Goal: Transaction & Acquisition: Purchase product/service

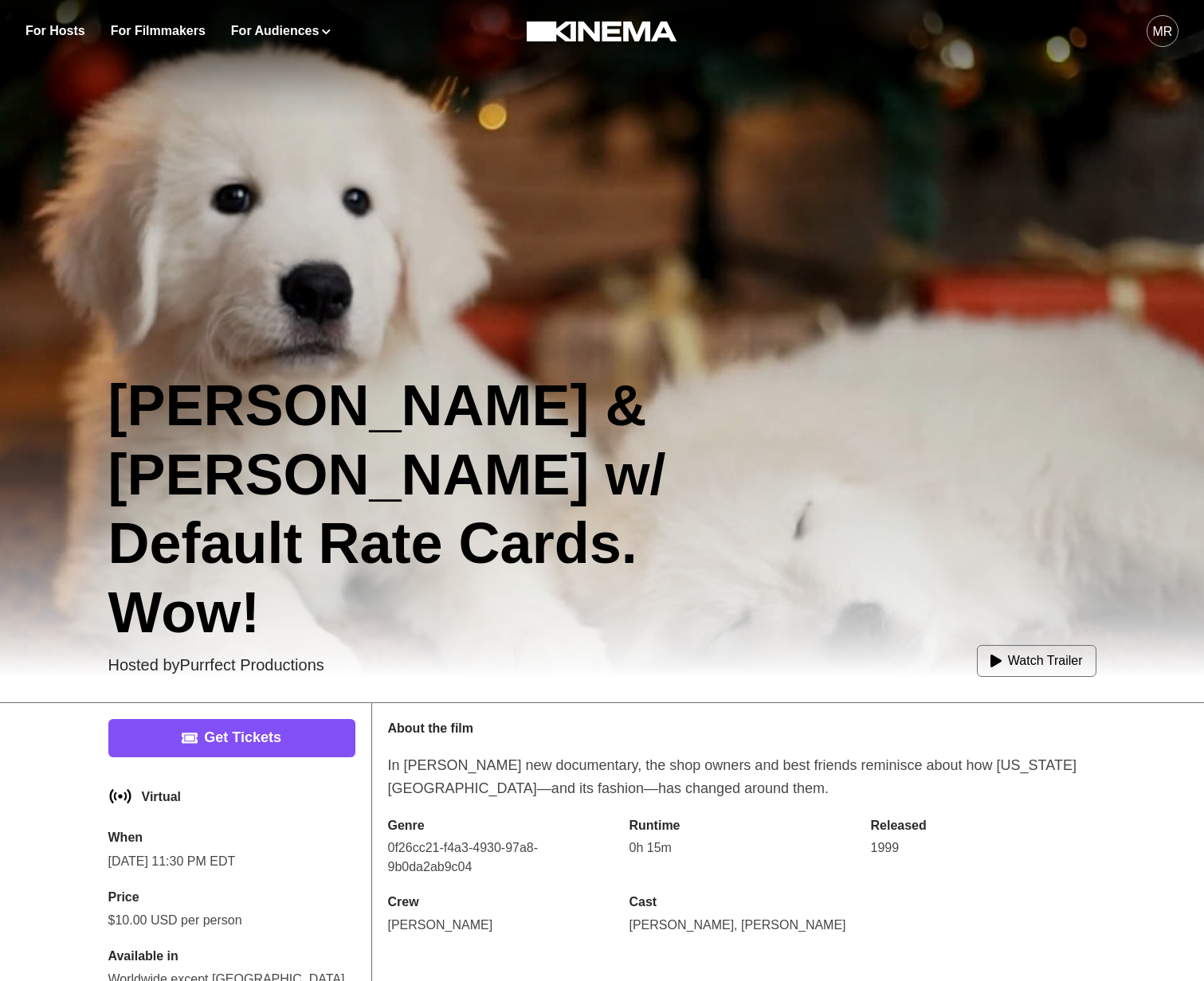
scroll to position [110, 0]
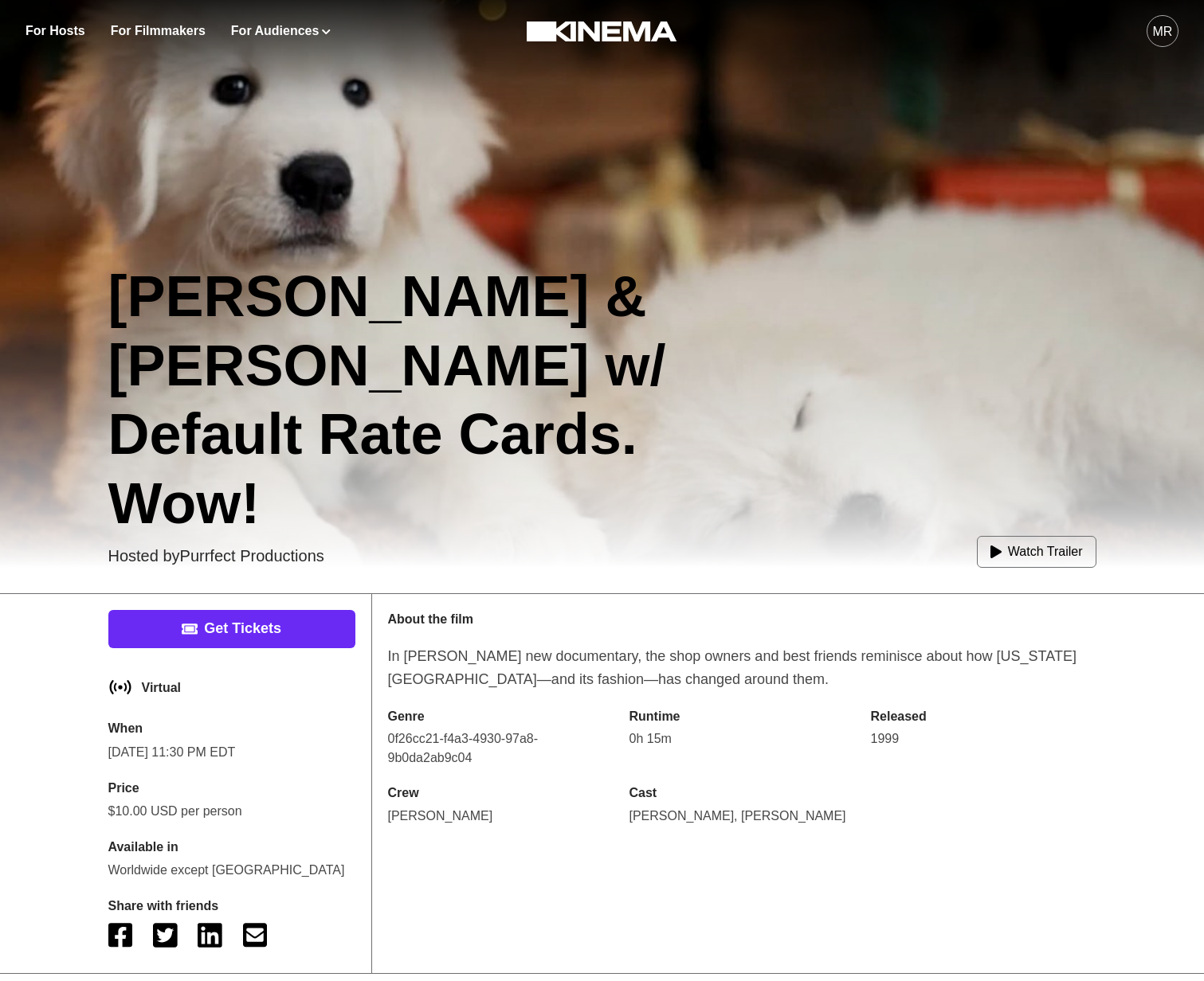
click at [321, 612] on link "Get Tickets" at bounding box center [232, 629] width 247 height 38
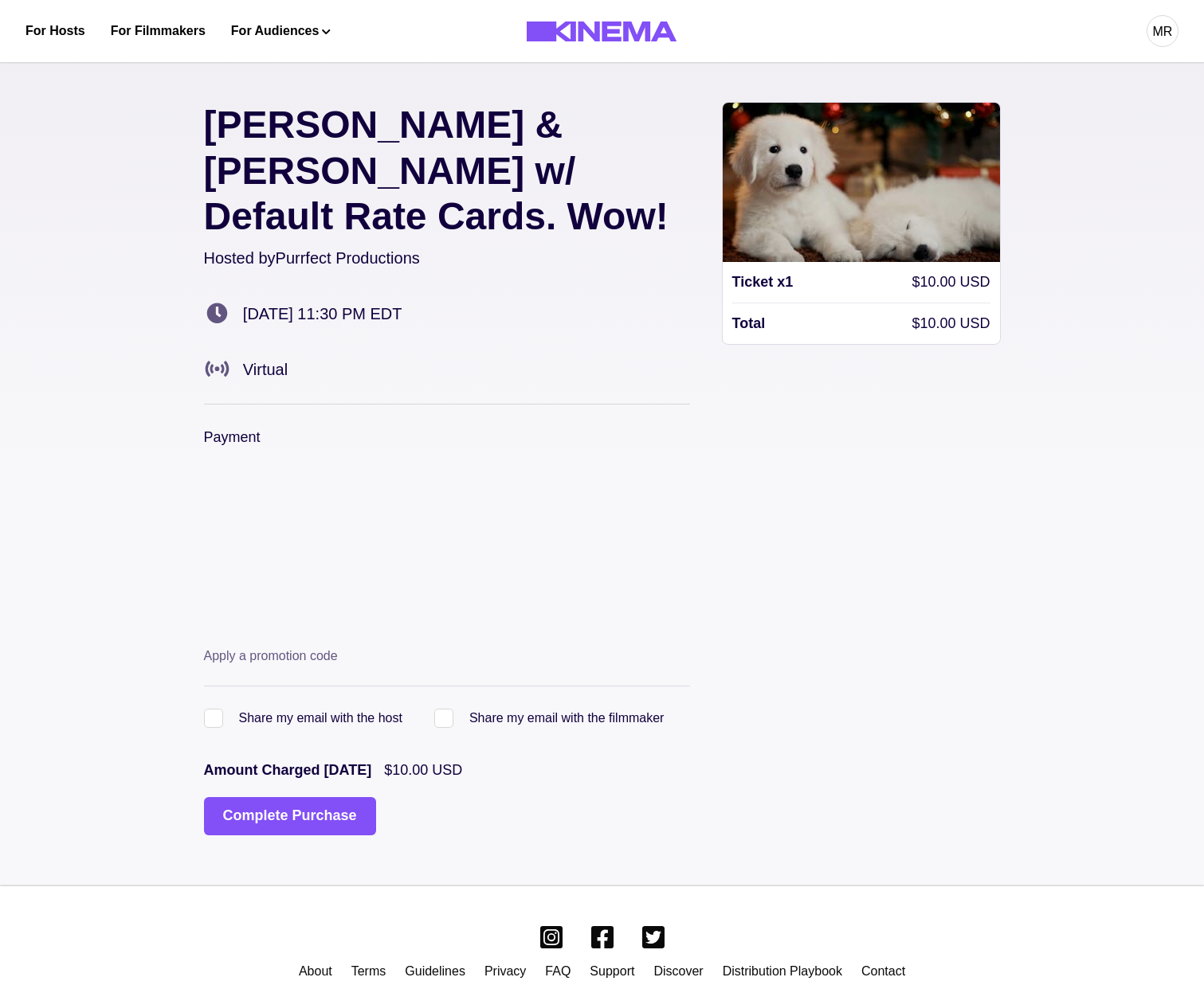
click at [302, 802] on div "Allan & Suzi w/ Default Rate Cards. Wow! Hosted by Purrfect Productions Sat, Au…" at bounding box center [602, 468] width 797 height 835
click at [301, 797] on button "Complete Purchase" at bounding box center [290, 816] width 172 height 38
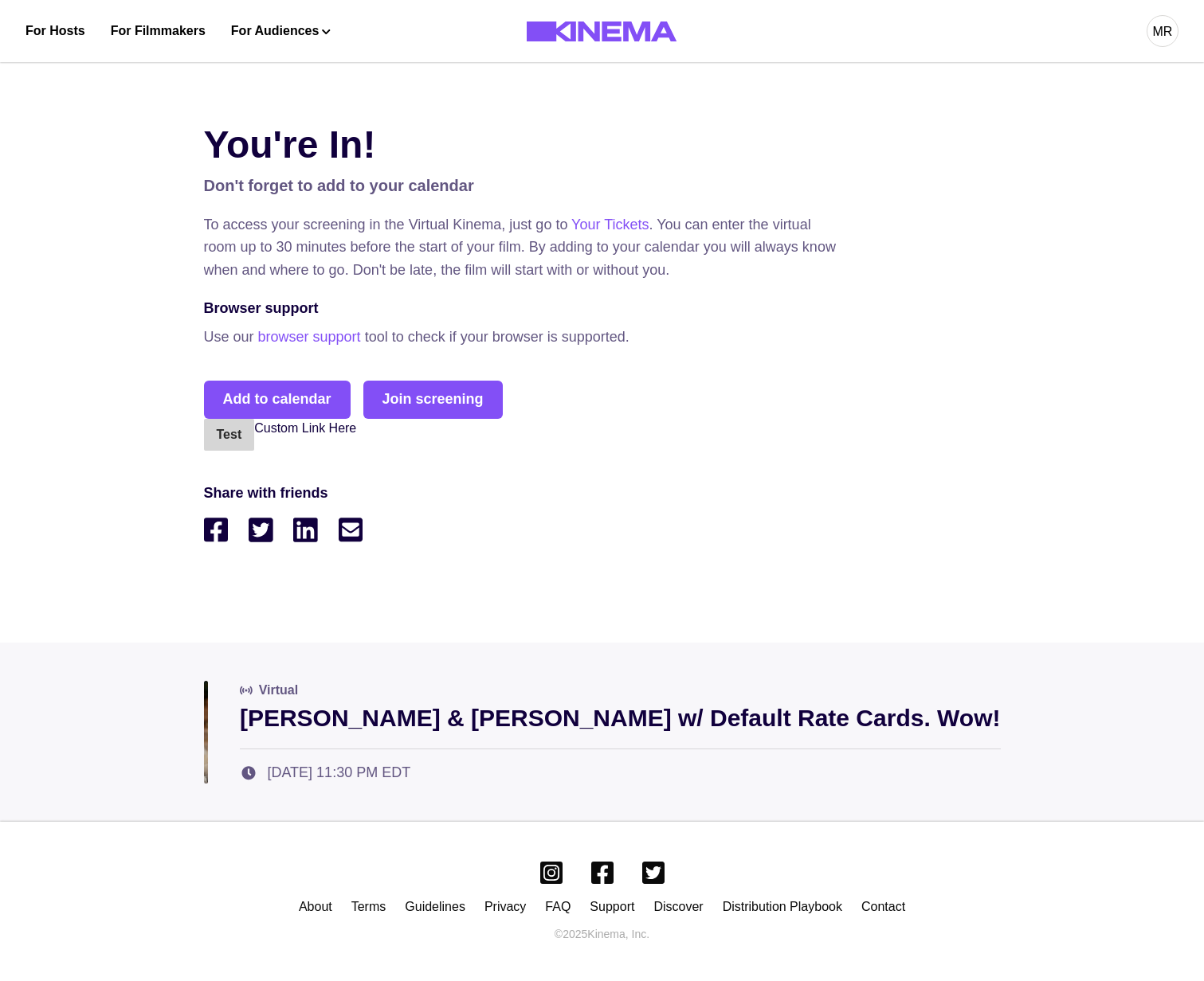
click at [139, 162] on div "You're In! Don't forget to add to your calendar To access your screening in the…" at bounding box center [602, 347] width 1204 height 592
click at [145, 291] on div "You're In! Don't forget to add to your calendar To access your screening in the…" at bounding box center [602, 347] width 1204 height 592
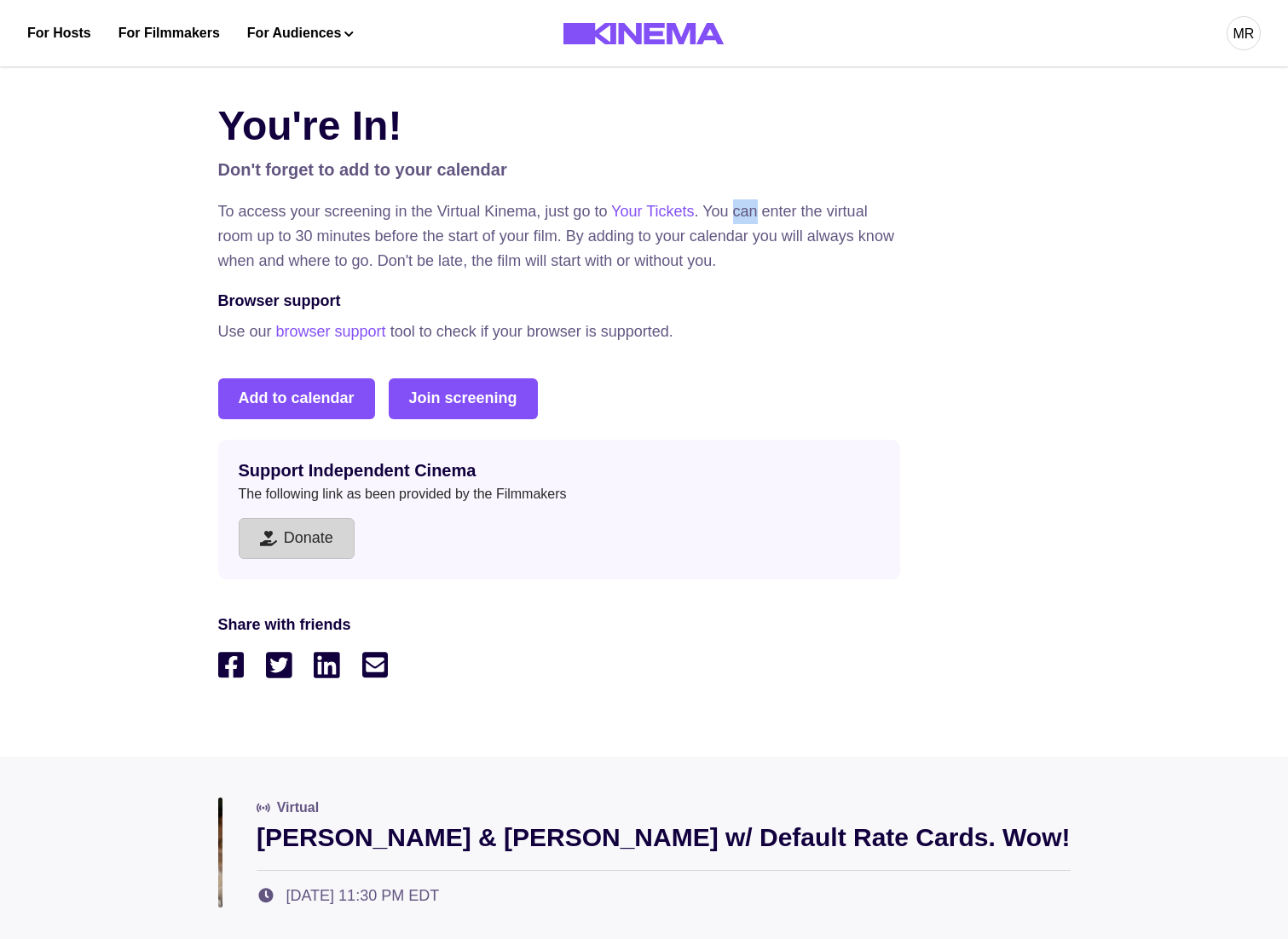
click at [317, 556] on button "Donate" at bounding box center [296, 538] width 116 height 41
click at [528, 630] on p "Share with friends" at bounding box center [644, 625] width 852 height 23
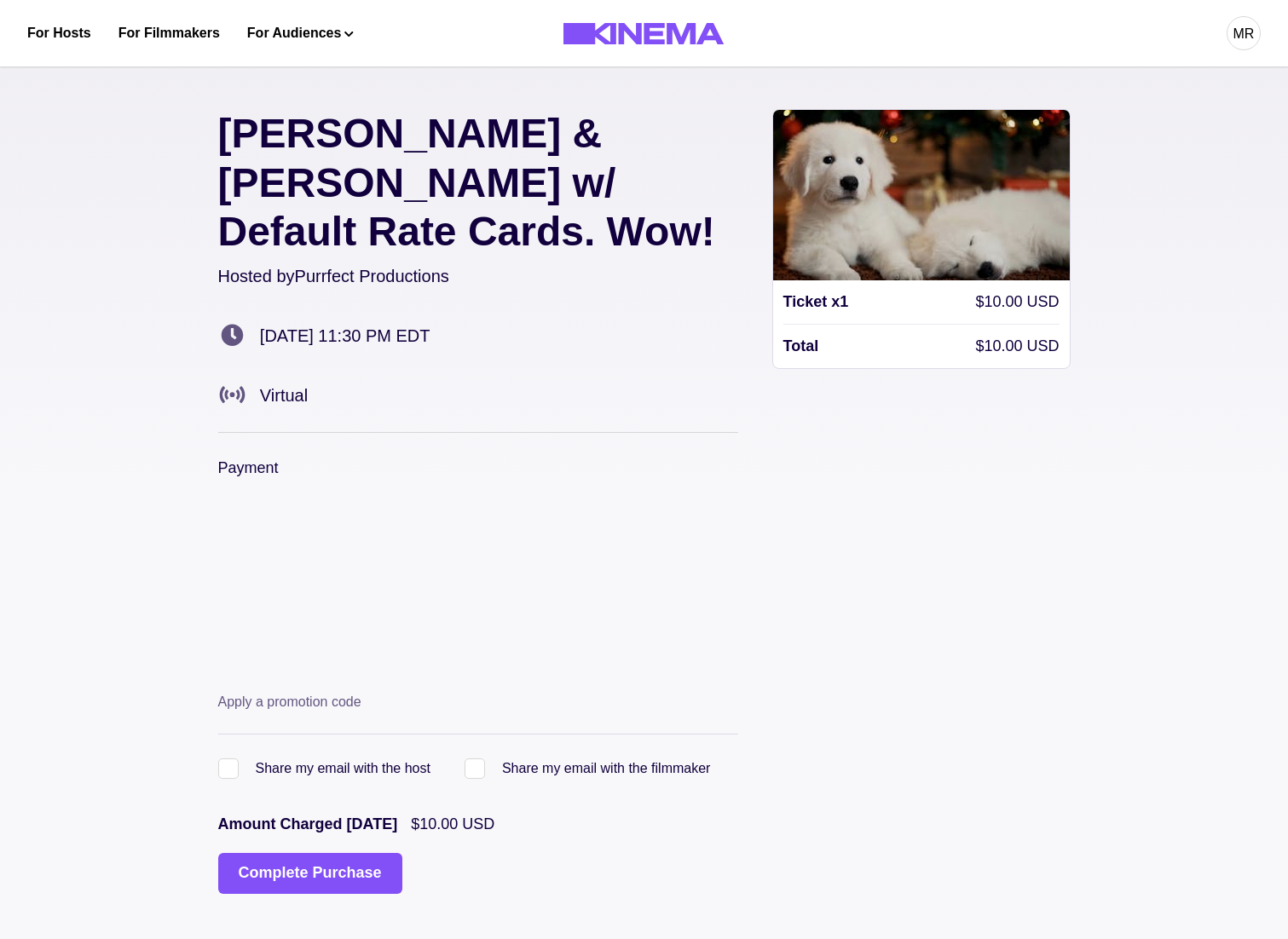
drag, startPoint x: 293, startPoint y: 816, endPoint x: 432, endPoint y: 829, distance: 139.6
click at [293, 853] on button "Complete Purchase" at bounding box center [310, 873] width 184 height 41
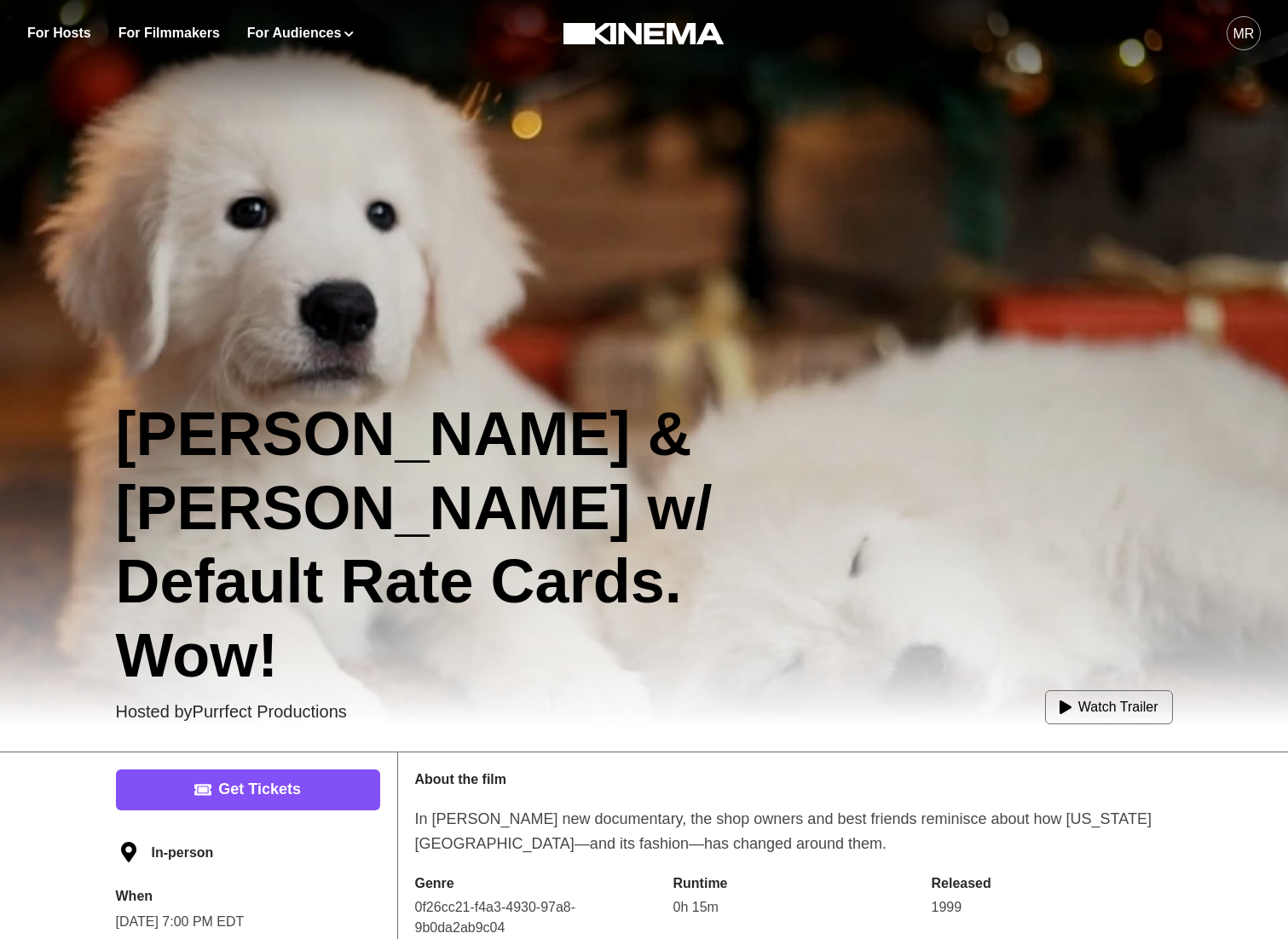
scroll to position [208, 0]
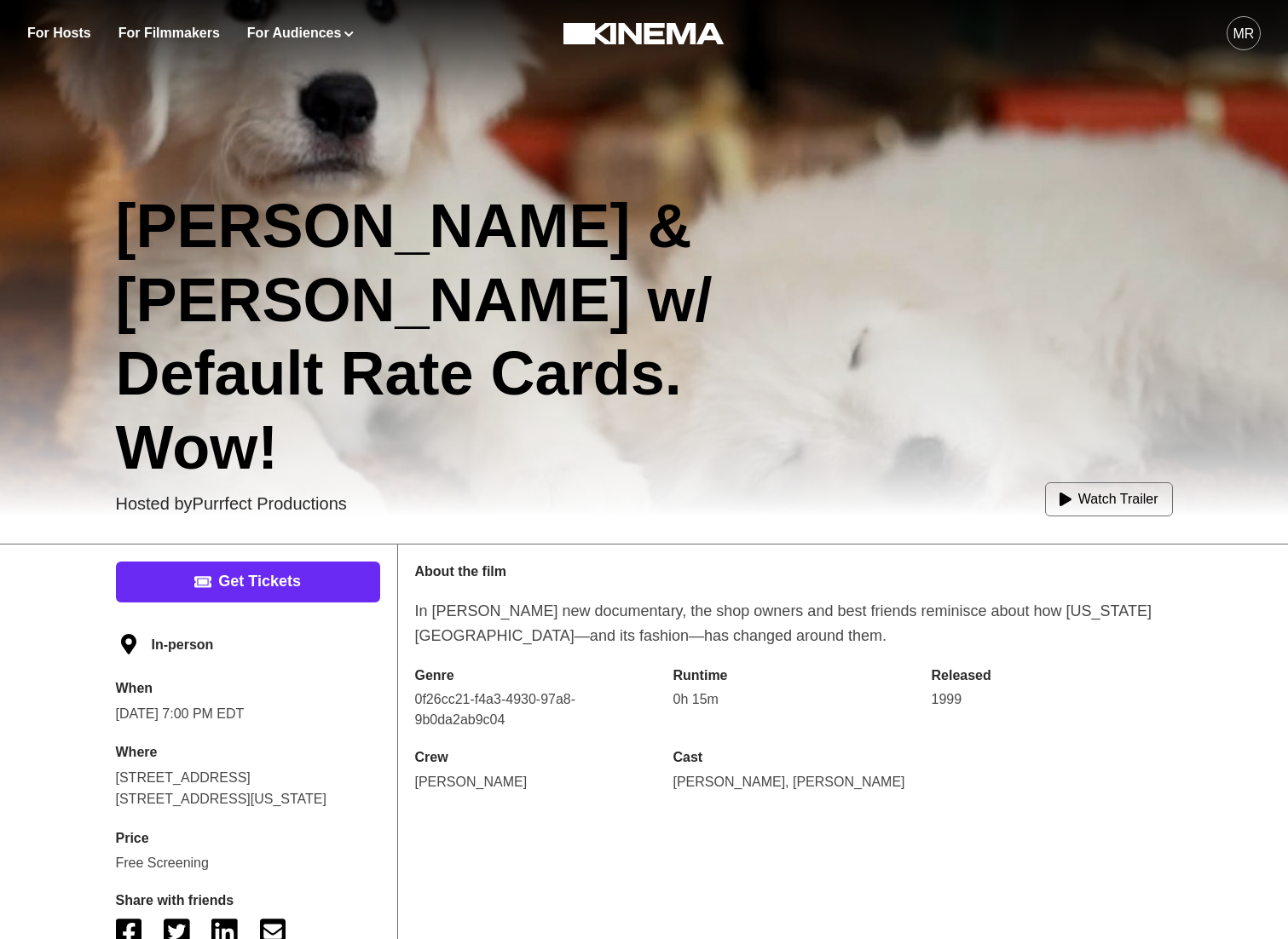
click at [299, 596] on link "Get Tickets" at bounding box center [248, 582] width 264 height 41
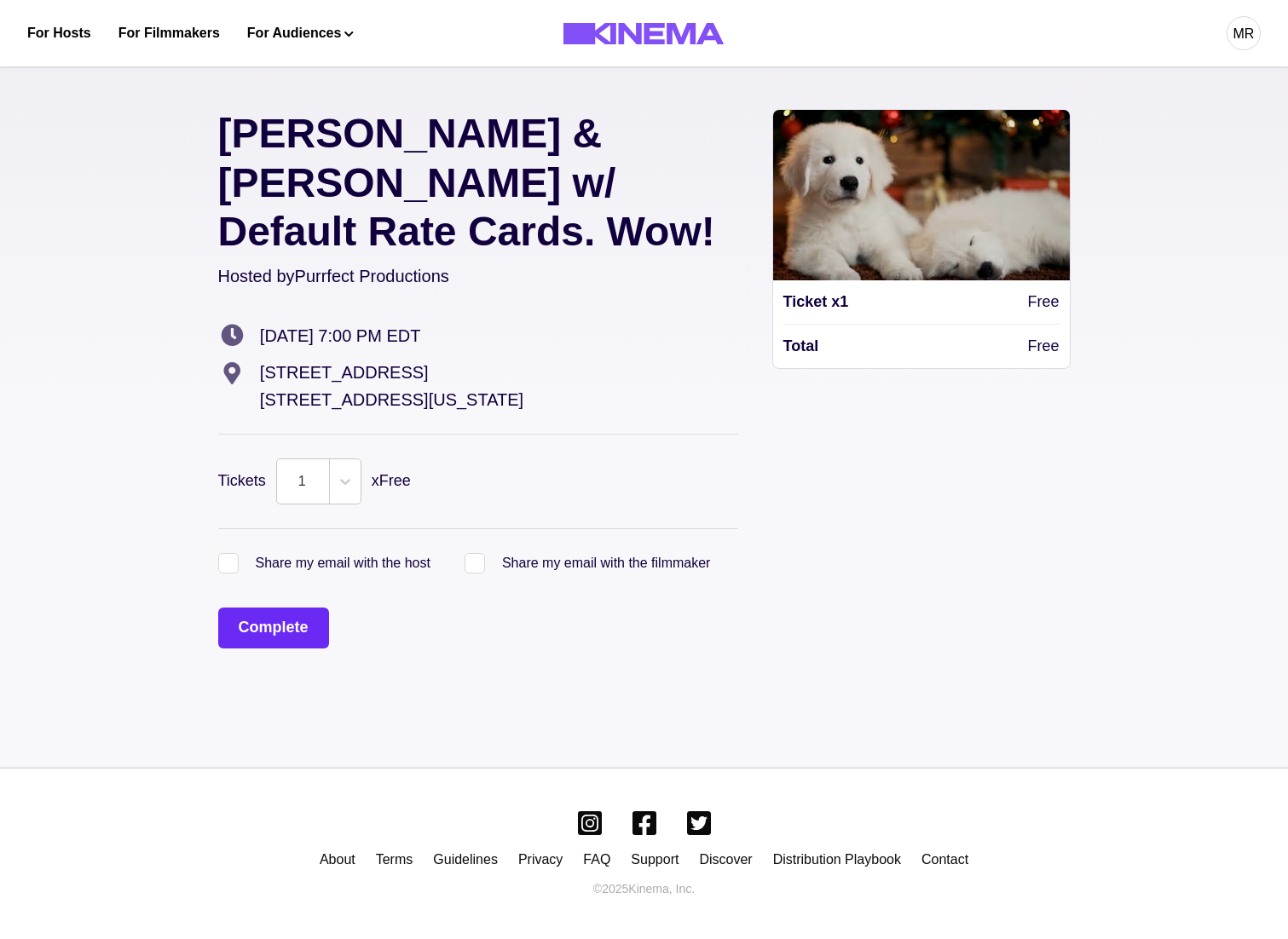
click at [282, 608] on button "Complete" at bounding box center [273, 628] width 110 height 41
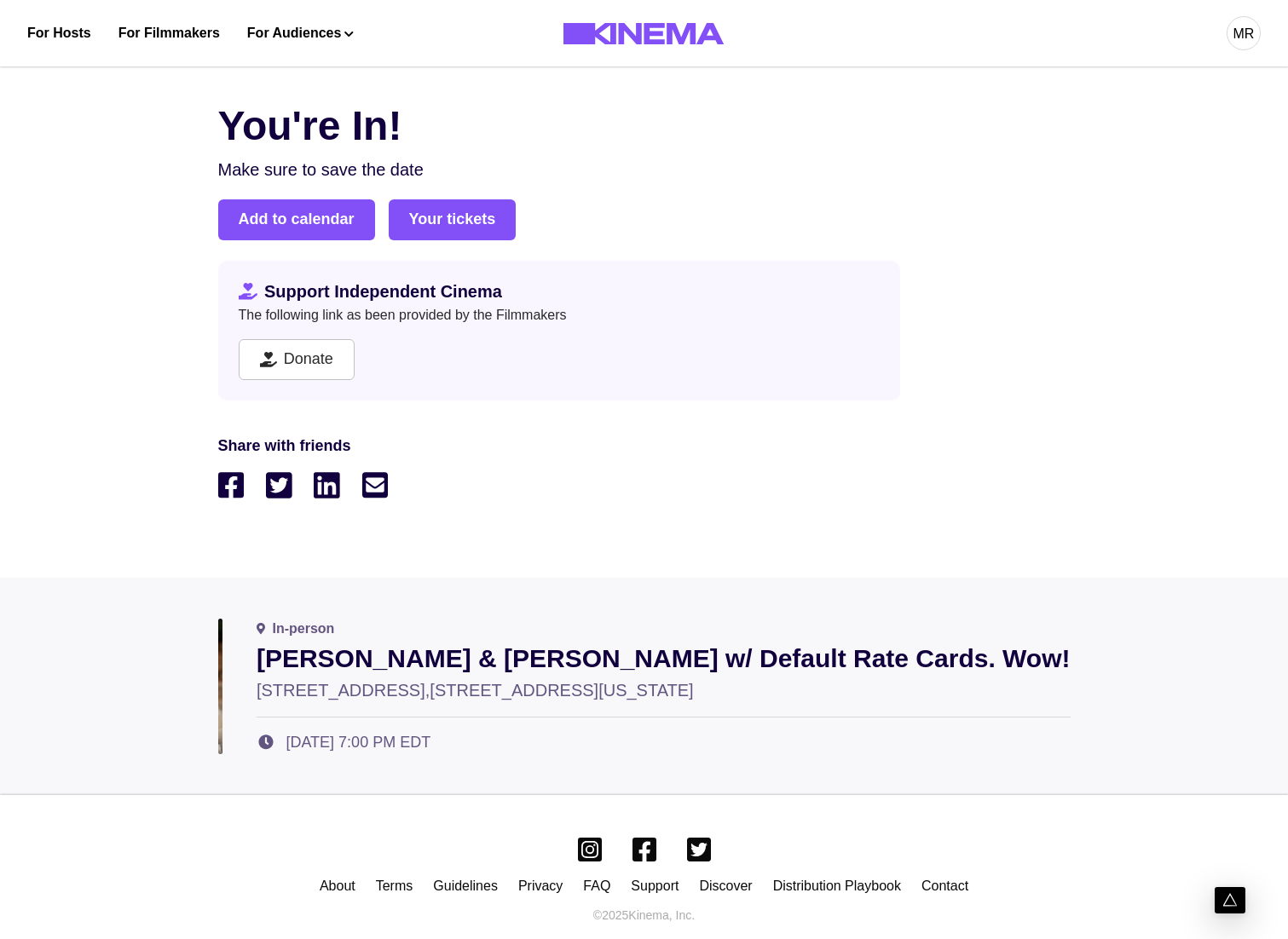
drag, startPoint x: 815, startPoint y: 196, endPoint x: 805, endPoint y: 211, distance: 18.0
click at [814, 199] on div "You're In! Make sure to save the date Add to calendar Your tickets Support Inde…" at bounding box center [644, 317] width 852 height 441
click at [613, 344] on div "Support Independent Cinema The following link as been provided by the Filmmaker…" at bounding box center [559, 330] width 682 height 139
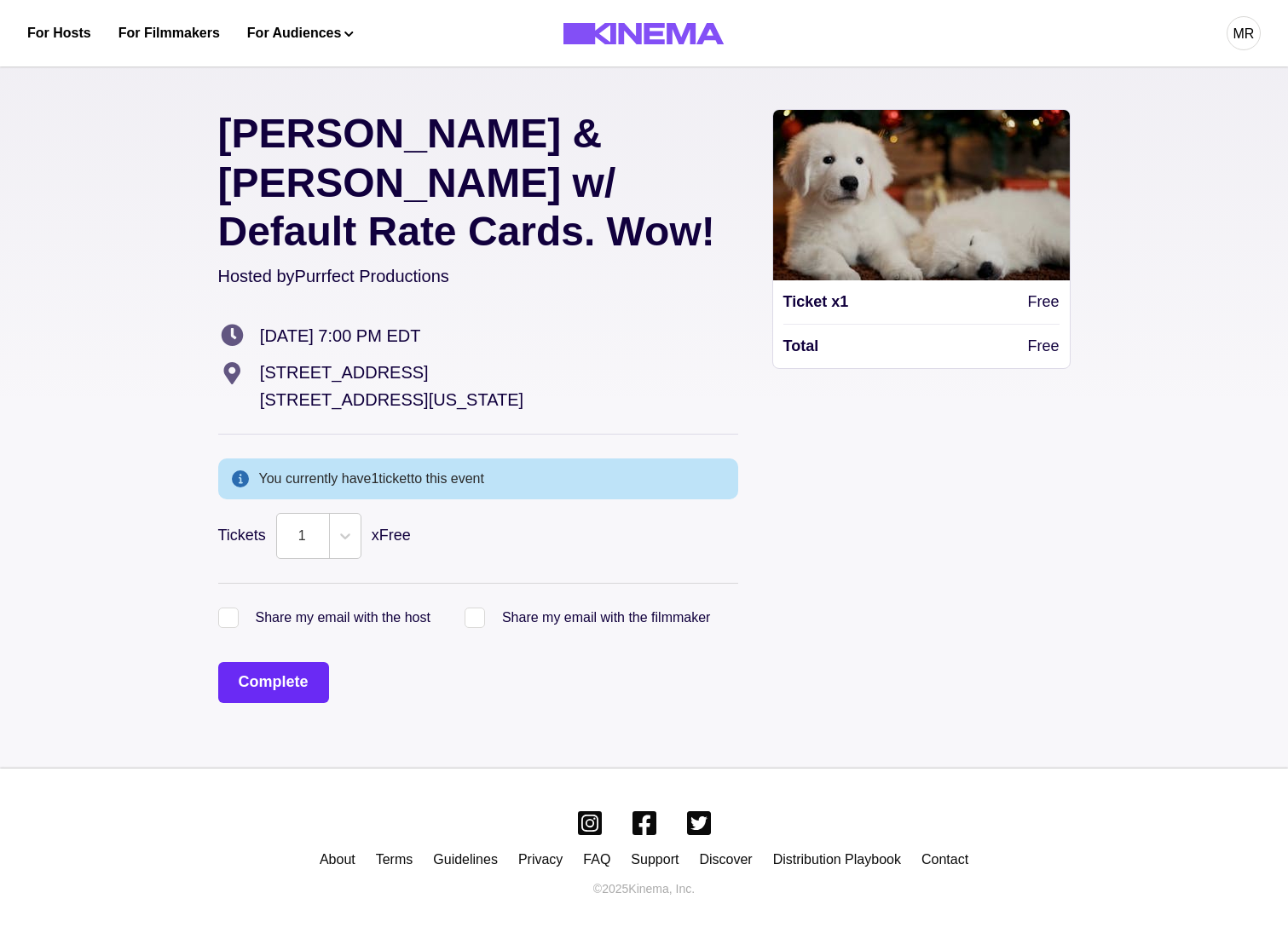
click at [272, 662] on button "Complete" at bounding box center [273, 682] width 110 height 41
click at [282, 662] on button "Complete" at bounding box center [273, 682] width 110 height 41
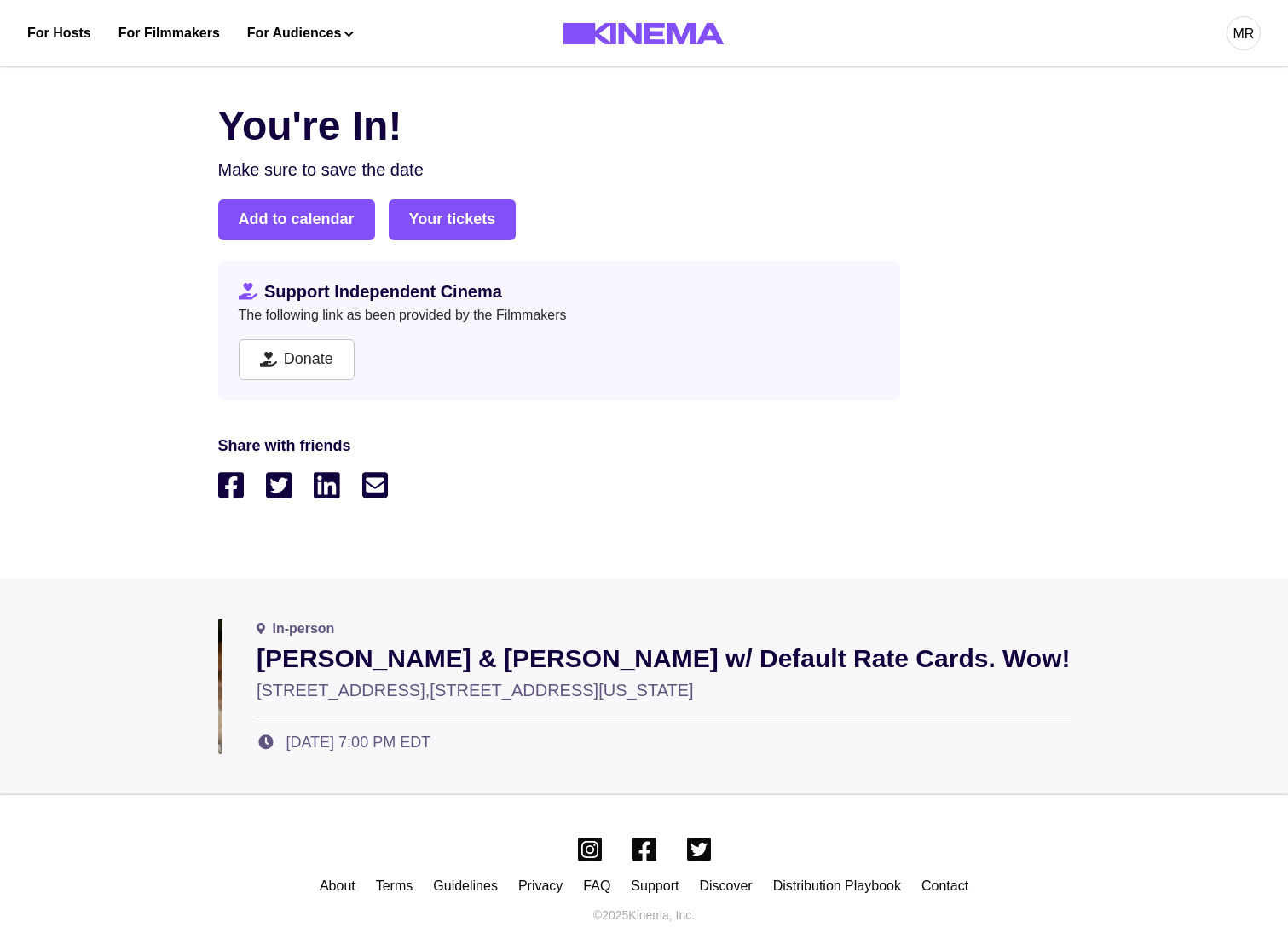
click at [822, 178] on p "Make sure to save the date" at bounding box center [644, 169] width 852 height 25
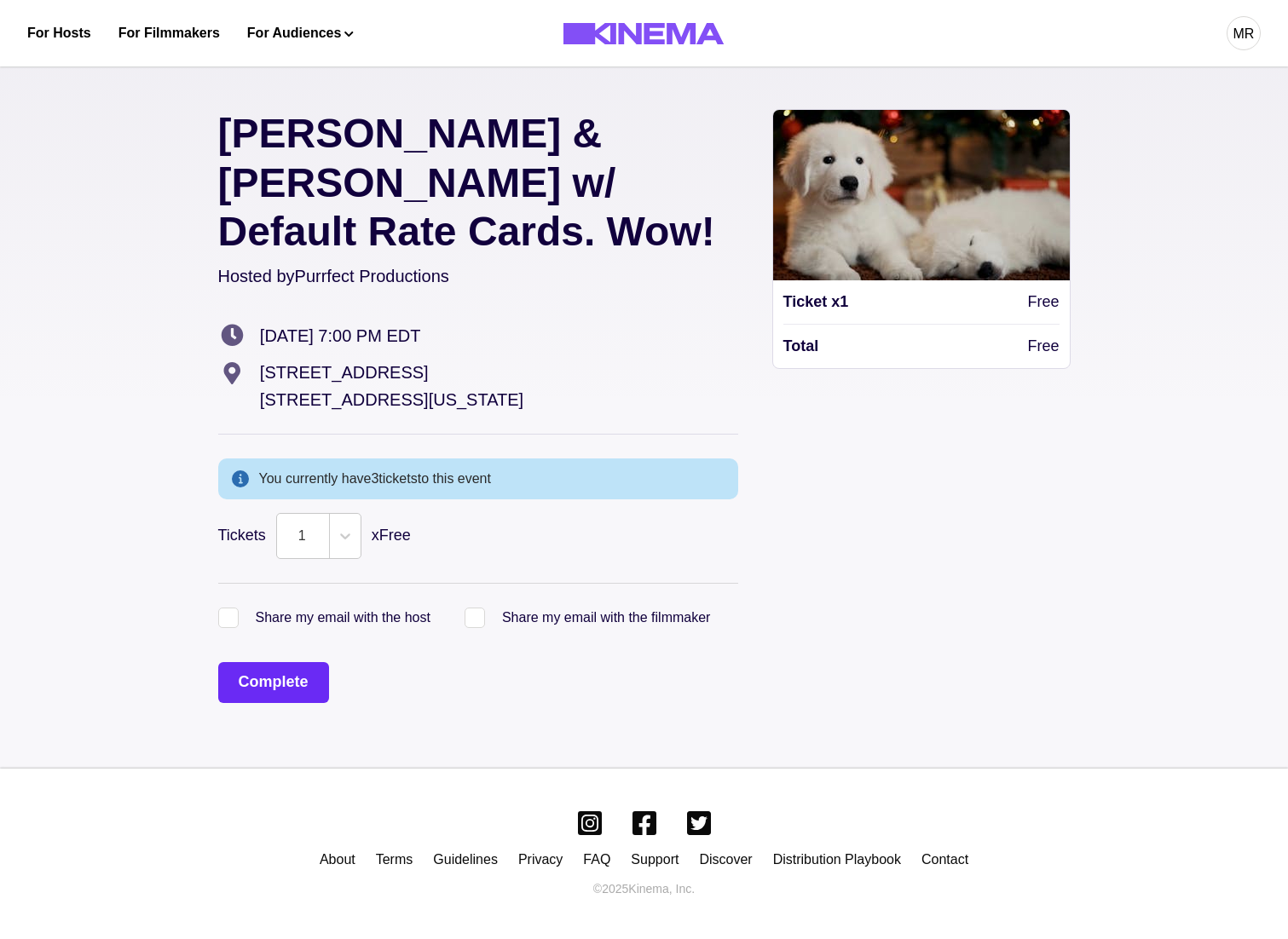
click at [323, 662] on button "Complete" at bounding box center [273, 682] width 110 height 41
click at [282, 662] on button "Complete" at bounding box center [273, 682] width 110 height 41
